Goal: Task Accomplishment & Management: Use online tool/utility

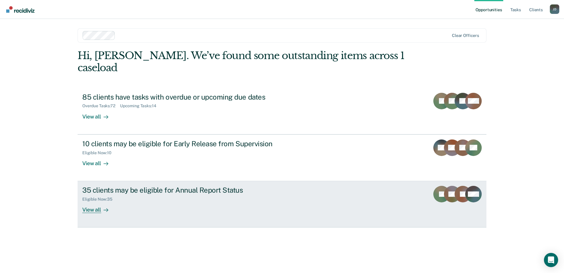
click at [312, 186] on link "35 clients may be eligible for Annual Report Status Eligible Now : 35 View all …" at bounding box center [282, 204] width 409 height 46
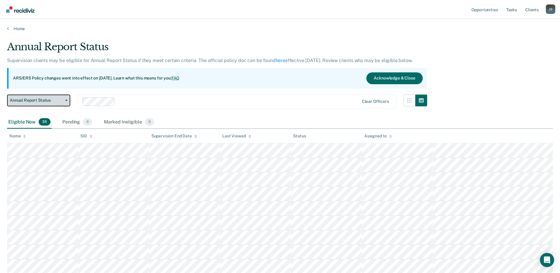
click at [65, 101] on icon "button" at bounding box center [66, 100] width 2 height 1
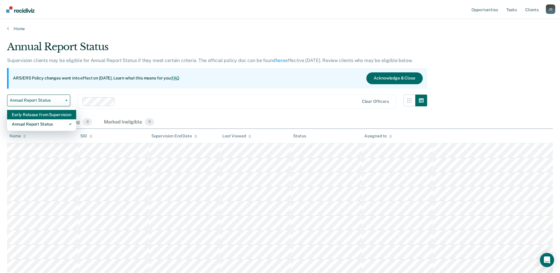
click at [57, 111] on div "Early Release from Supervision" at bounding box center [42, 114] width 60 height 9
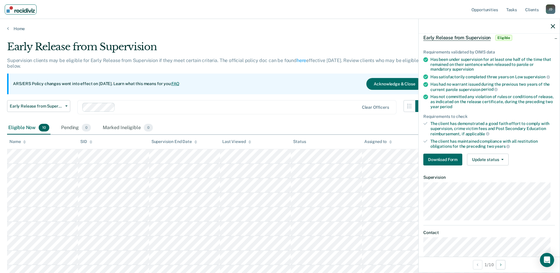
scroll to position [30, 0]
click at [436, 159] on button "Download Form" at bounding box center [442, 159] width 39 height 12
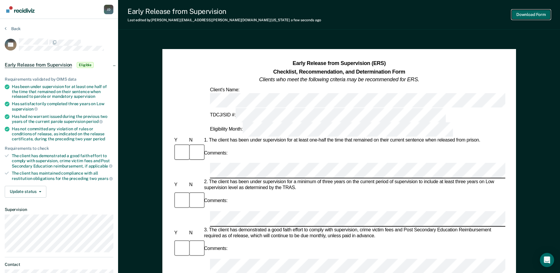
click at [529, 13] on button "Download Form" at bounding box center [531, 15] width 39 height 10
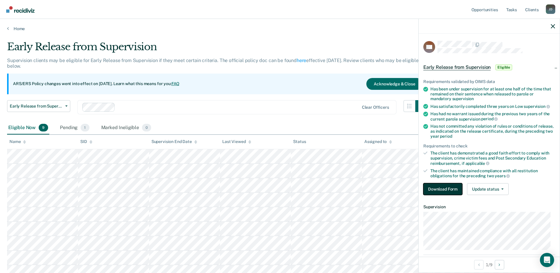
click at [437, 190] on button "Download Form" at bounding box center [442, 189] width 39 height 12
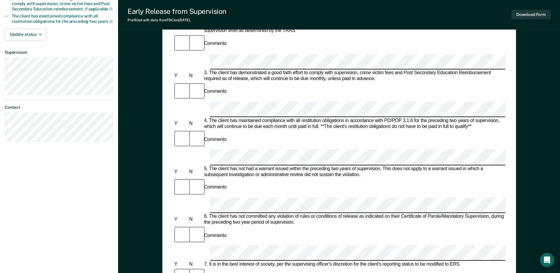
scroll to position [207, 0]
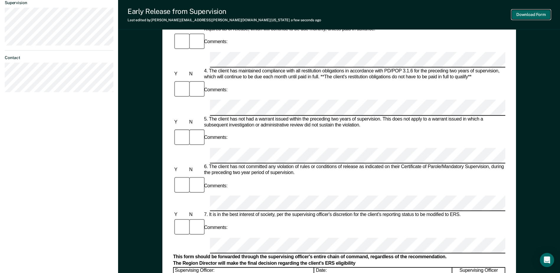
click at [528, 16] on button "Download Form" at bounding box center [531, 15] width 39 height 10
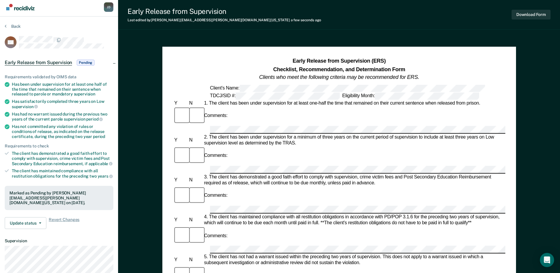
scroll to position [0, 0]
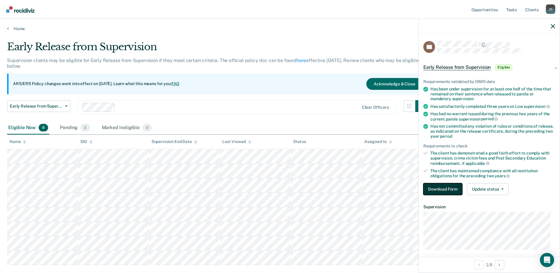
click at [433, 191] on button "Download Form" at bounding box center [442, 189] width 39 height 12
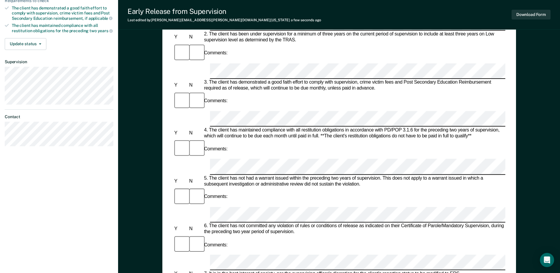
scroll to position [207, 0]
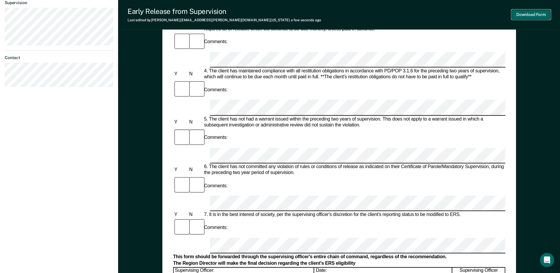
click at [532, 14] on button "Download Form" at bounding box center [531, 15] width 39 height 10
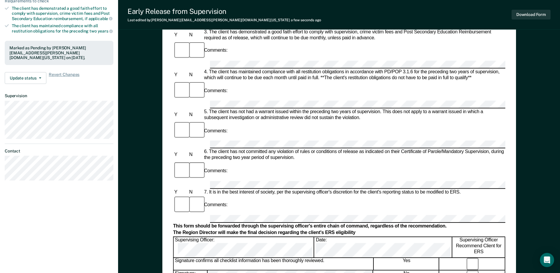
scroll to position [147, 0]
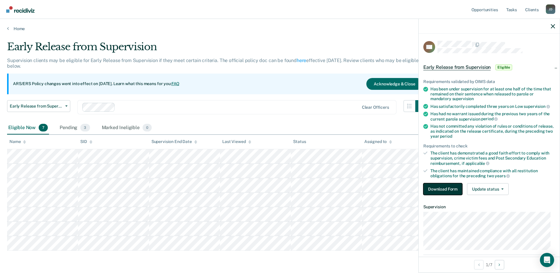
click at [444, 189] on button "Download Form" at bounding box center [442, 189] width 39 height 12
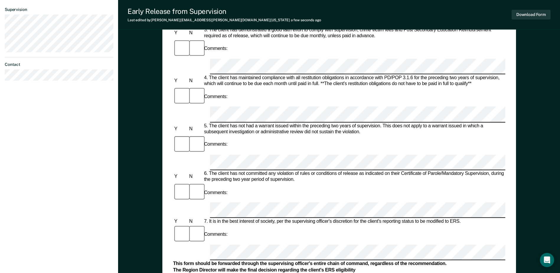
scroll to position [207, 0]
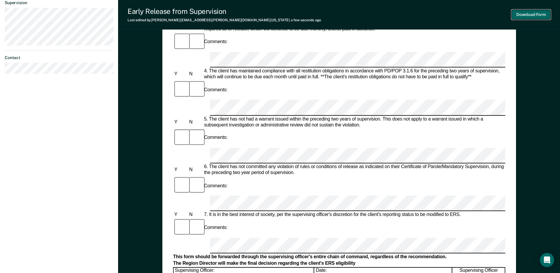
click at [532, 13] on button "Download Form" at bounding box center [531, 15] width 39 height 10
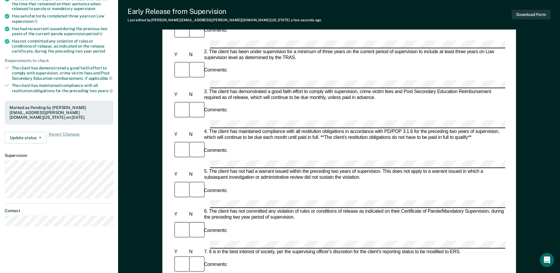
scroll to position [0, 0]
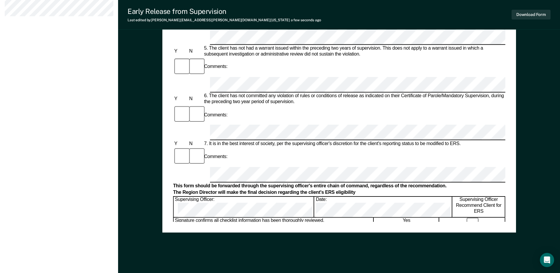
scroll to position [283, 0]
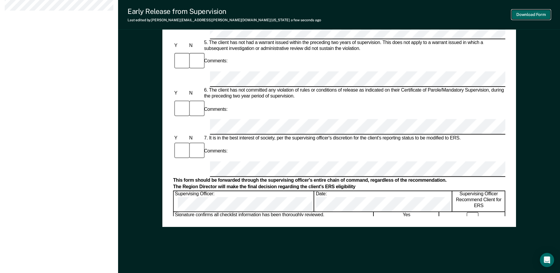
click at [531, 14] on button "Download Form" at bounding box center [531, 15] width 39 height 10
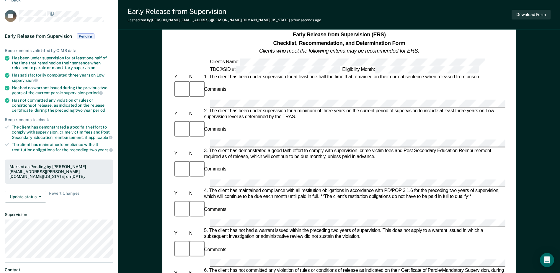
scroll to position [17, 0]
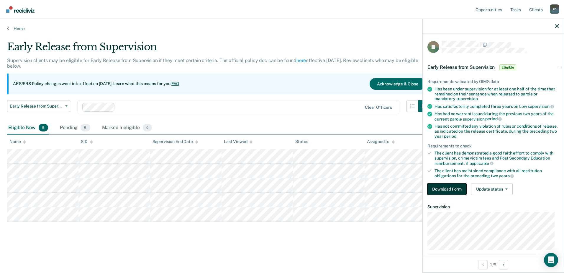
click at [452, 189] on button "Download Form" at bounding box center [447, 189] width 39 height 12
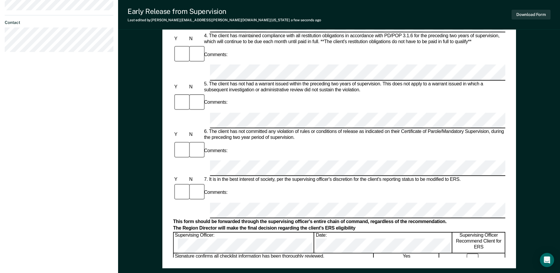
scroll to position [283, 0]
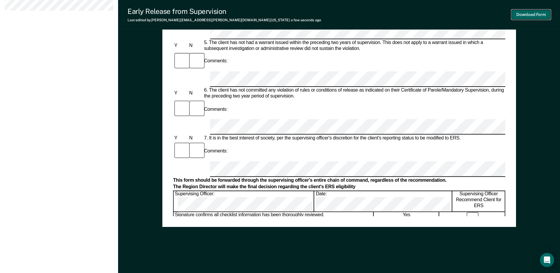
click at [537, 13] on button "Download Form" at bounding box center [531, 15] width 39 height 10
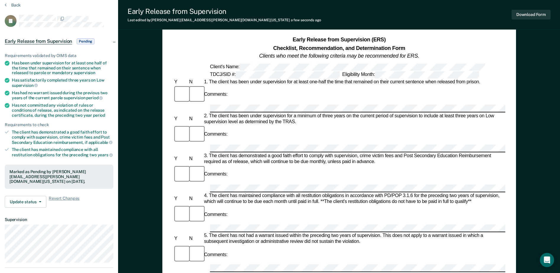
scroll to position [0, 0]
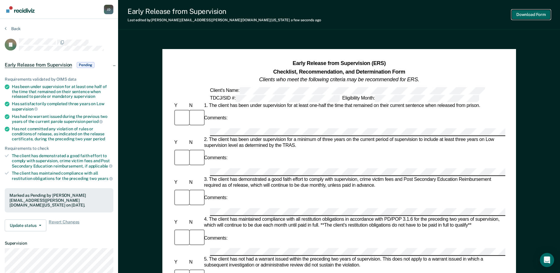
click at [529, 14] on button "Download Form" at bounding box center [531, 15] width 39 height 10
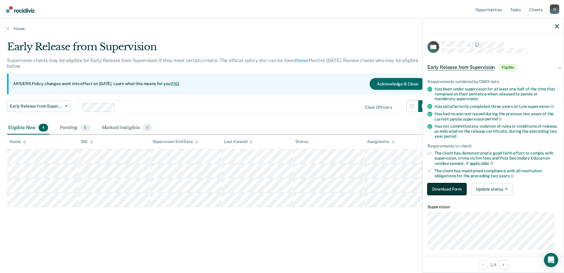
click at [450, 187] on button "Download Form" at bounding box center [447, 189] width 39 height 12
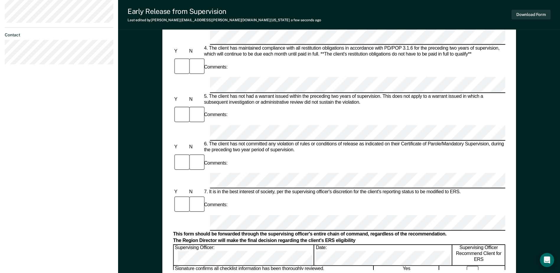
scroll to position [236, 0]
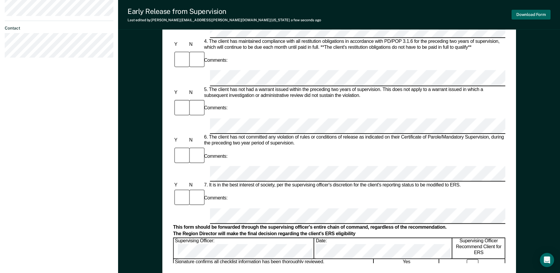
click at [523, 10] on div "Download Form" at bounding box center [531, 14] width 39 height 15
click at [522, 11] on button "Download Form" at bounding box center [531, 15] width 39 height 10
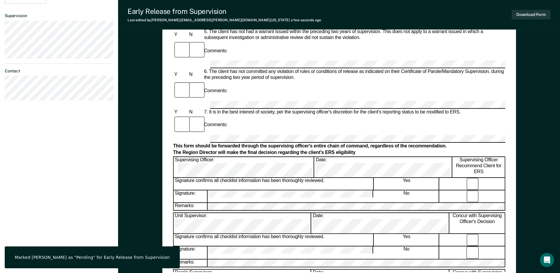
scroll to position [176, 0]
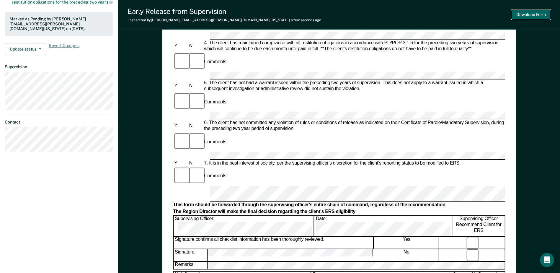
click at [524, 14] on button "Download Form" at bounding box center [531, 15] width 39 height 10
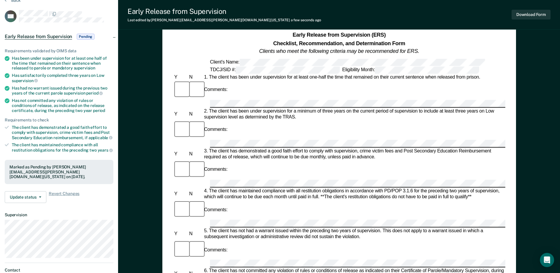
scroll to position [0, 0]
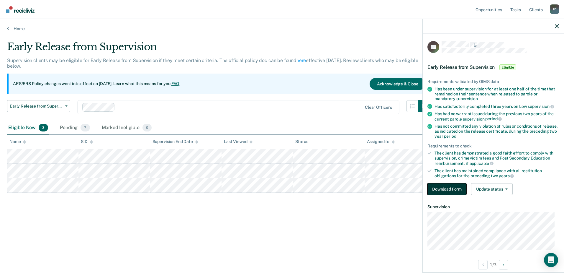
click at [447, 186] on button "Download Form" at bounding box center [447, 189] width 39 height 12
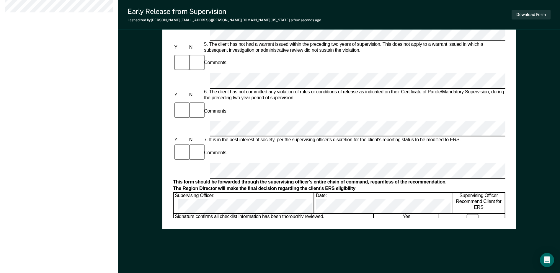
scroll to position [165, 0]
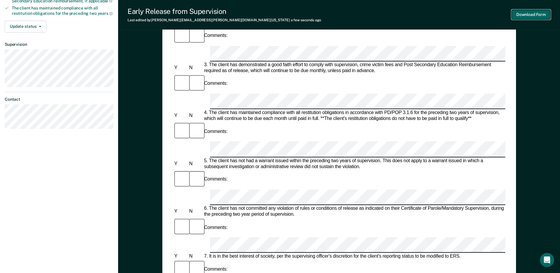
click at [527, 14] on button "Download Form" at bounding box center [531, 15] width 39 height 10
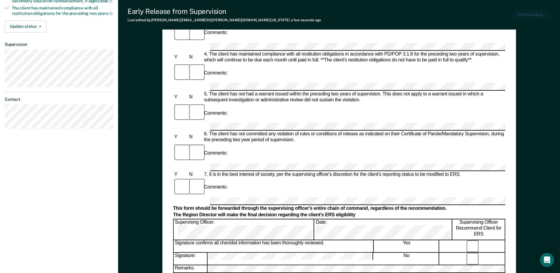
scroll to position [0, 0]
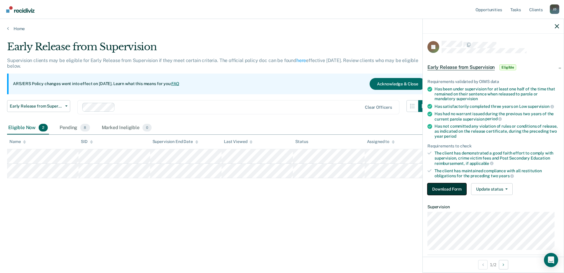
click at [453, 187] on button "Download Form" at bounding box center [447, 189] width 39 height 12
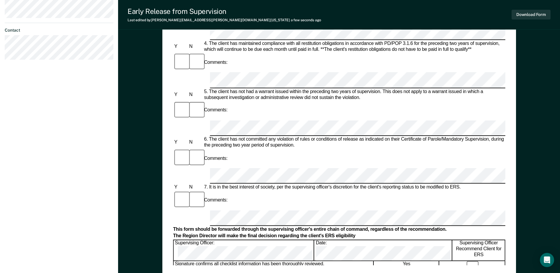
scroll to position [266, 0]
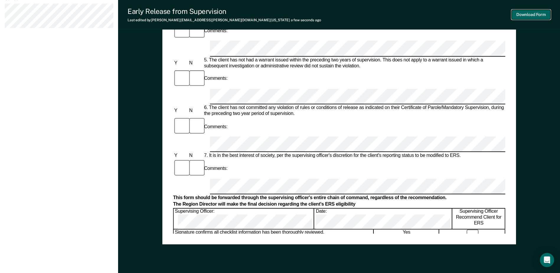
click at [524, 14] on button "Download Form" at bounding box center [531, 15] width 39 height 10
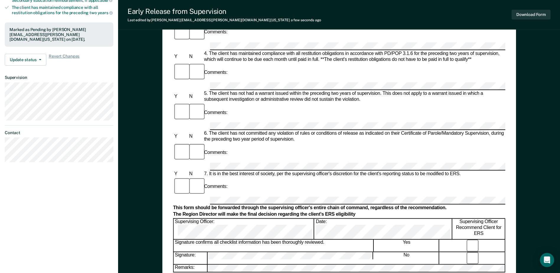
scroll to position [165, 0]
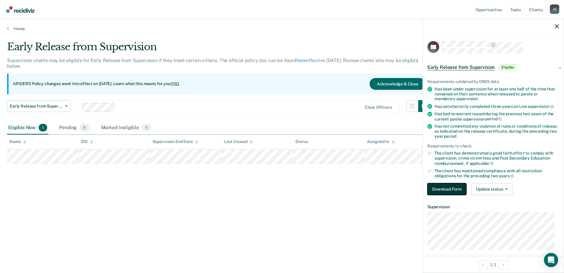
click at [447, 185] on button "Download Form" at bounding box center [447, 189] width 39 height 12
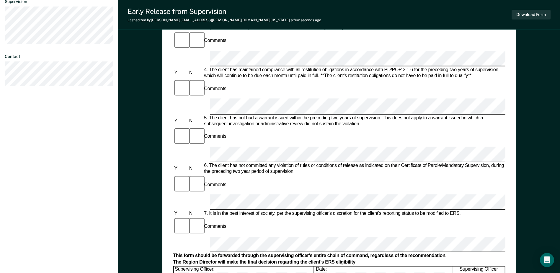
scroll to position [236, 0]
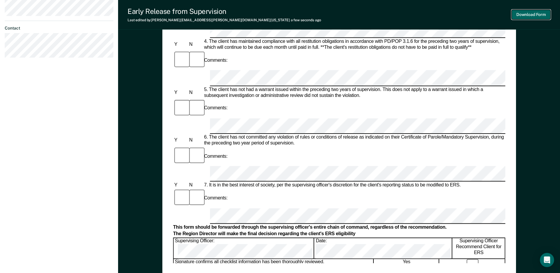
click at [528, 15] on button "Download Form" at bounding box center [531, 15] width 39 height 10
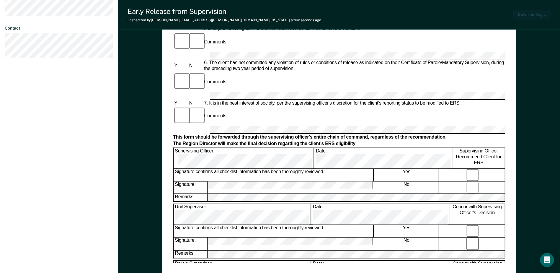
scroll to position [265, 0]
